Goal: Navigation & Orientation: Find specific page/section

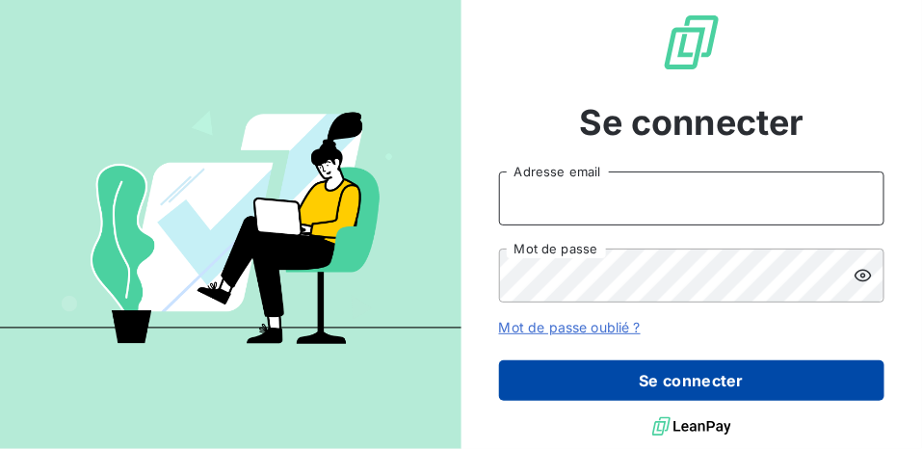
type input "[EMAIL_ADDRESS][DOMAIN_NAME]"
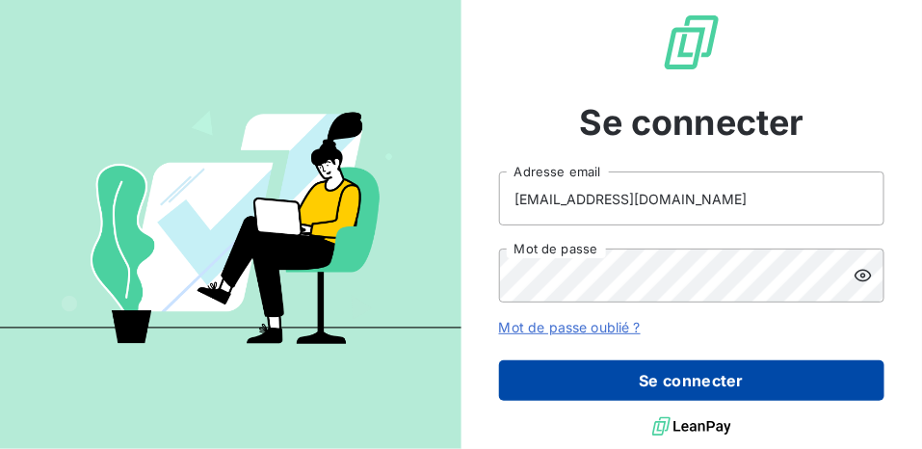
click at [667, 395] on button "Se connecter" at bounding box center [691, 380] width 385 height 40
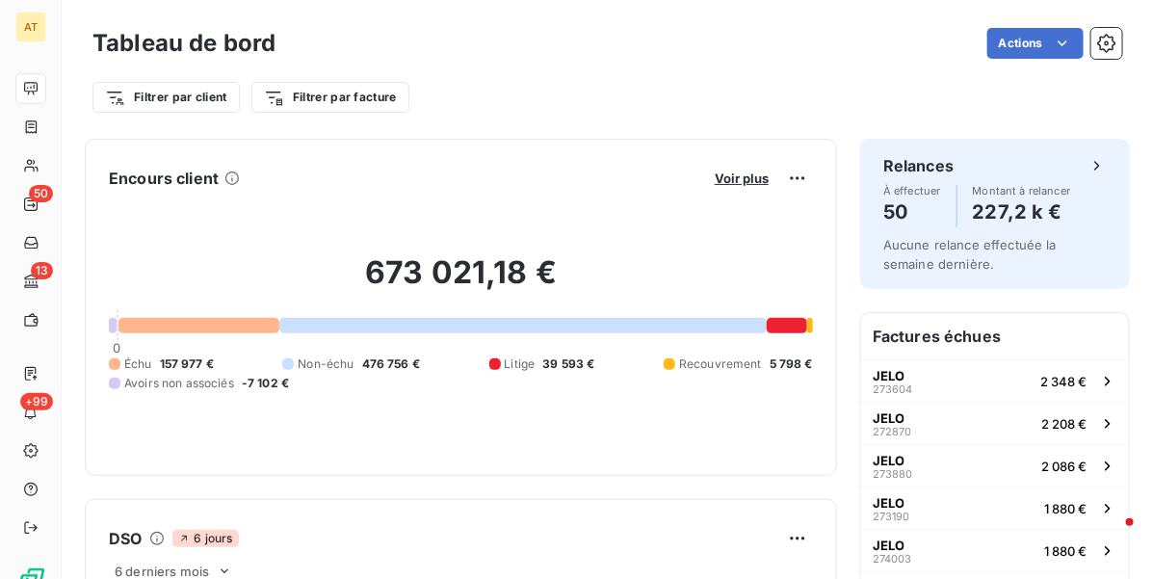
click at [501, 214] on div "673 021,18 € 0 Échu 157 977 € Non-échu 476 756 € Litige 39 593 € Recouvrement 5…" at bounding box center [461, 323] width 704 height 258
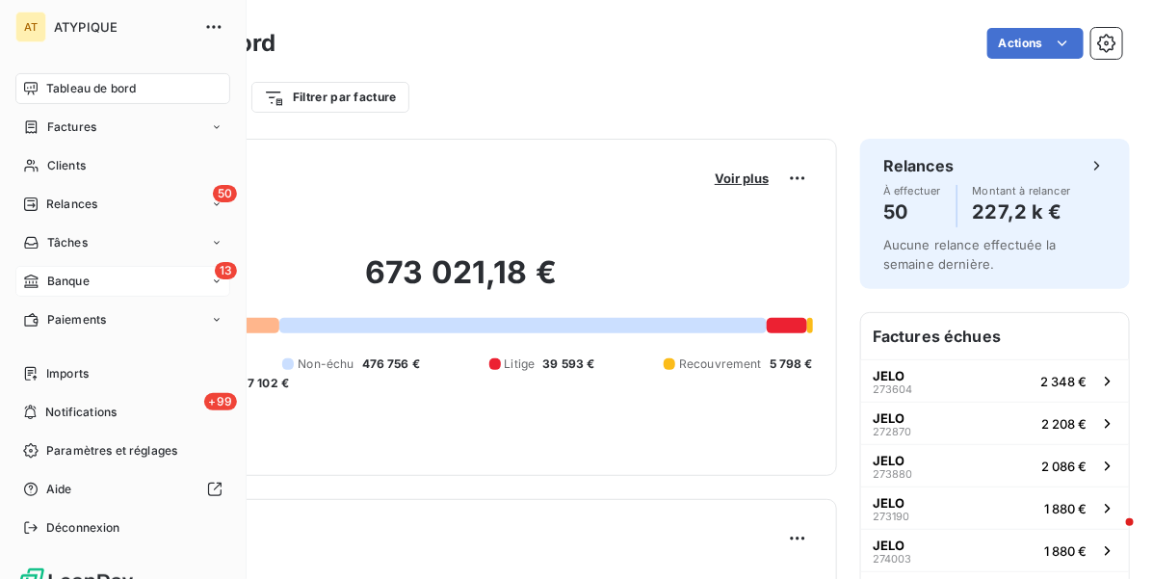
click at [73, 291] on div "13 Banque" at bounding box center [122, 281] width 215 height 31
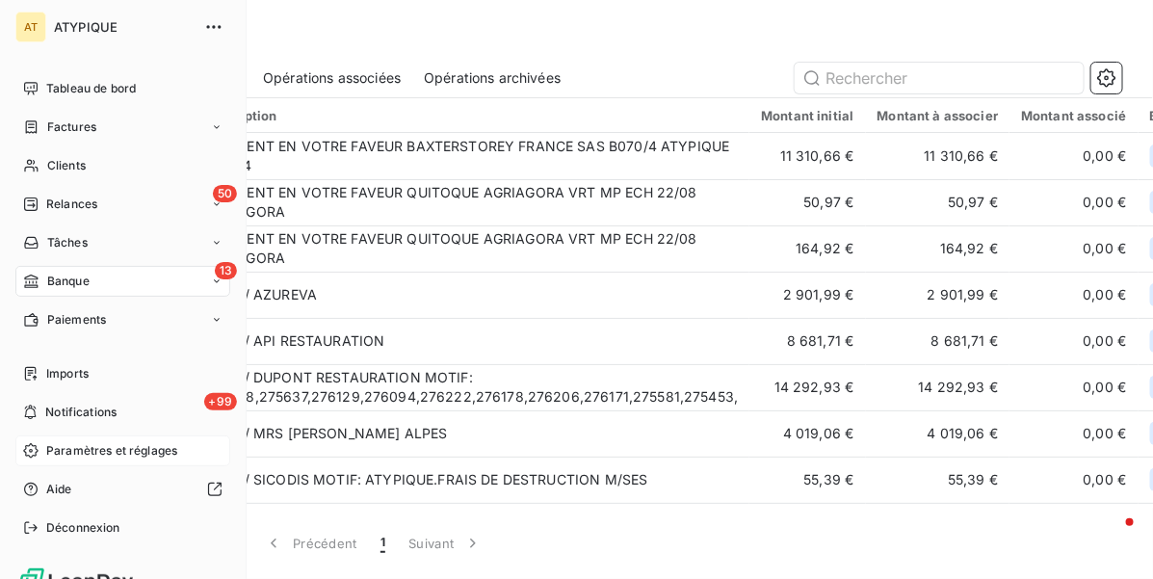
click at [112, 448] on span "Paramètres et réglages" at bounding box center [111, 450] width 131 height 17
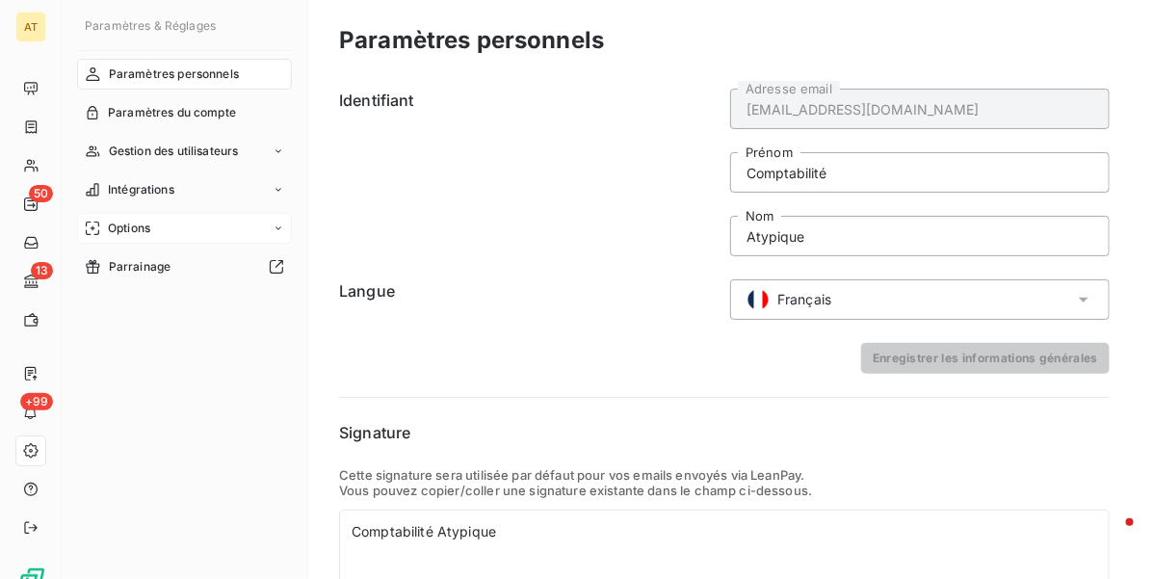
click at [171, 215] on div "Options" at bounding box center [184, 228] width 215 height 31
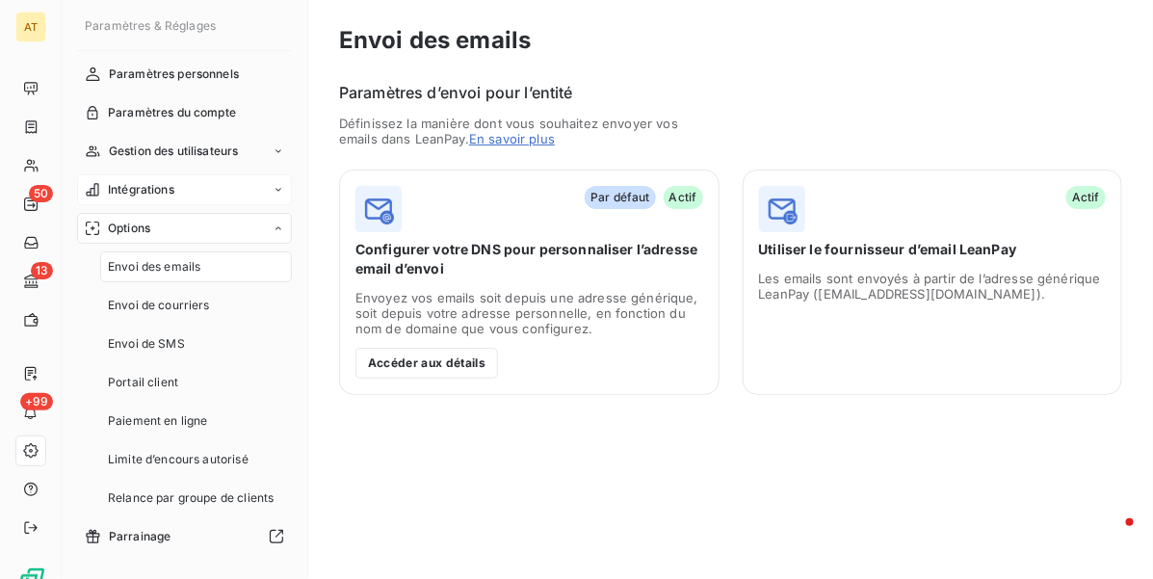
click at [185, 181] on div "Intégrations" at bounding box center [184, 189] width 215 height 31
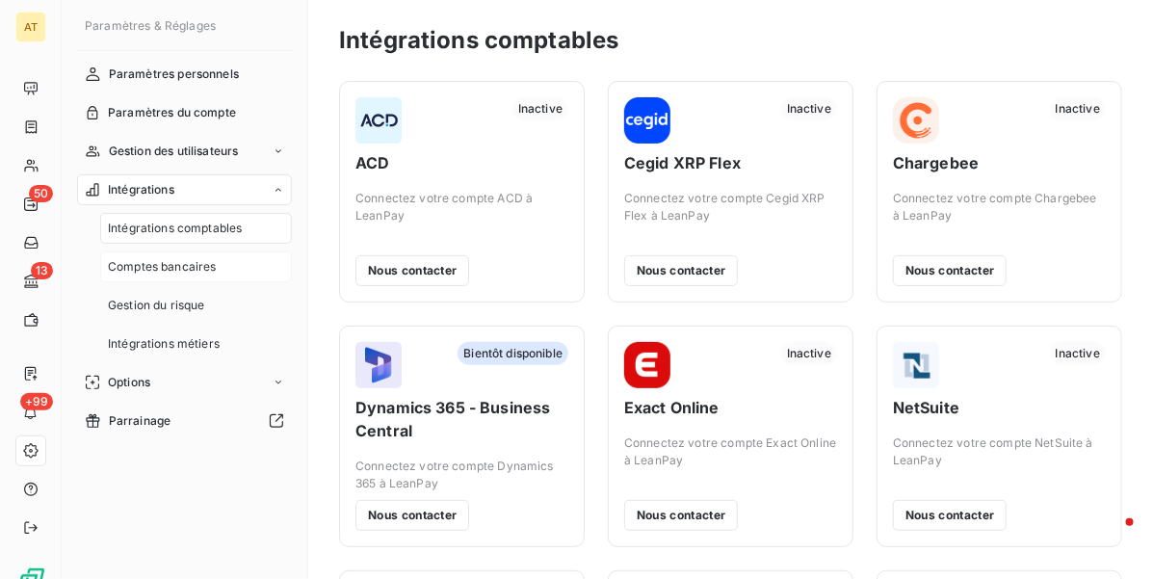
click at [178, 261] on span "Comptes bancaires" at bounding box center [162, 266] width 109 height 17
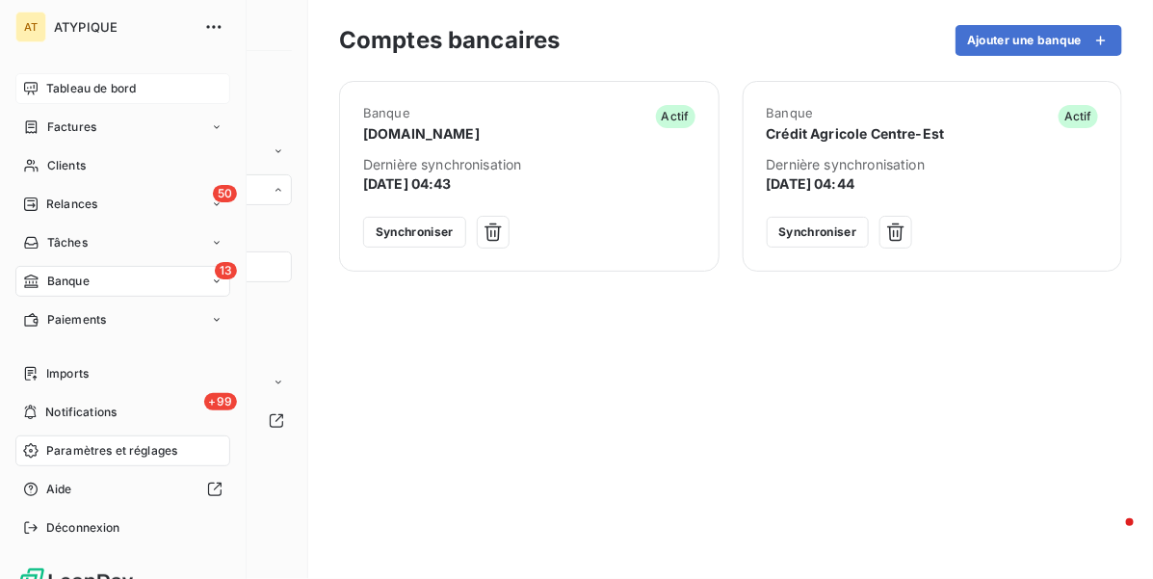
click at [63, 93] on span "Tableau de bord" at bounding box center [91, 88] width 90 height 17
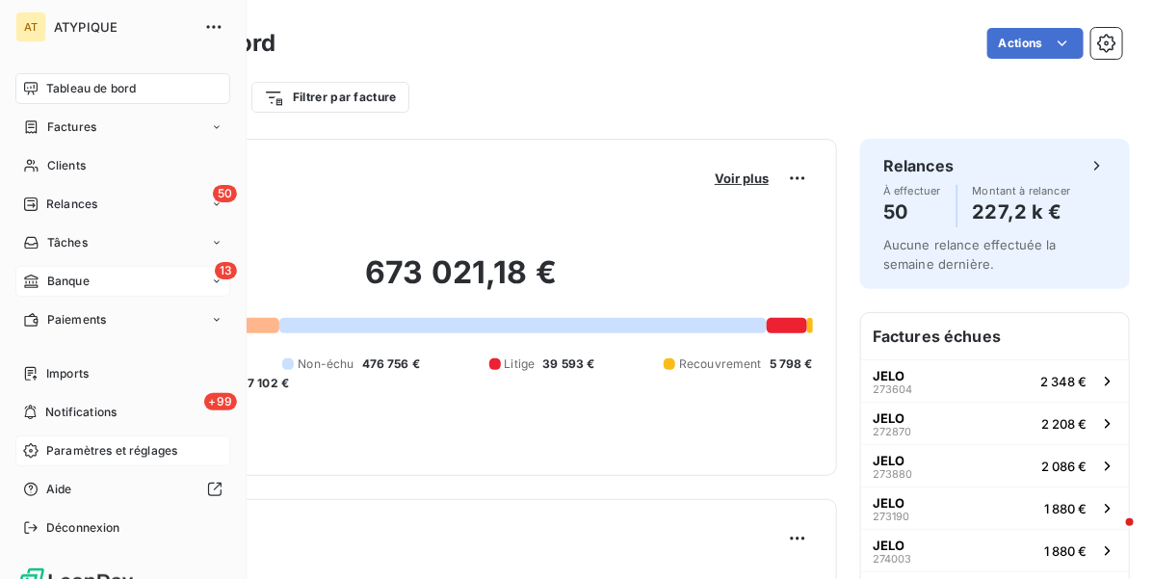
drag, startPoint x: 50, startPoint y: 279, endPoint x: 61, endPoint y: 285, distance: 12.1
click at [50, 279] on span "Banque" at bounding box center [68, 281] width 42 height 17
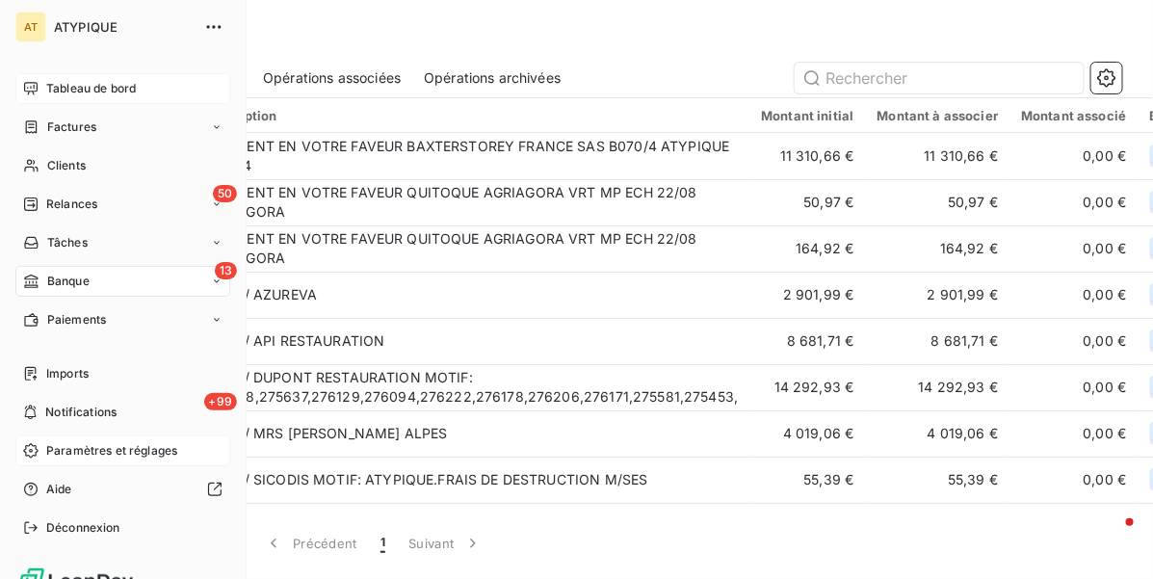
click at [36, 87] on icon at bounding box center [30, 88] width 15 height 15
